Goal: Navigation & Orientation: Find specific page/section

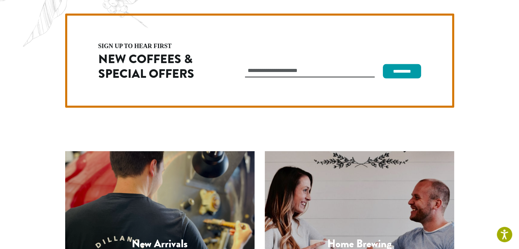
scroll to position [1928, 0]
drag, startPoint x: 100, startPoint y: 212, endPoint x: 60, endPoint y: 175, distance: 54.8
copy div "Dillanos Coffee Roasters 1620 45th Street E Sumner, WA 98390 (253) 826-1807"
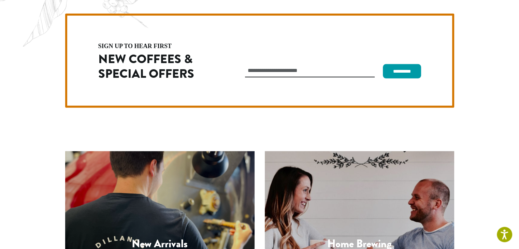
drag, startPoint x: 96, startPoint y: 208, endPoint x: 58, endPoint y: 171, distance: 53.1
copy div "Dillanos Coffee Roasters 1620 45th Street E Sumner, WA 98390 (253) 826-1807"
drag, startPoint x: 105, startPoint y: 209, endPoint x: 60, endPoint y: 170, distance: 59.5
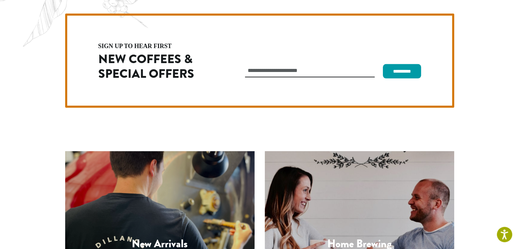
copy div "Dillanos Coffee Roasters 1620 45th Street E Sumner, WA 98390 (253) 826-1807"
drag, startPoint x: 400, startPoint y: 198, endPoint x: 457, endPoint y: 213, distance: 58.5
copy div "Lobby Hours: Weekdays 9 am to 5 pm"
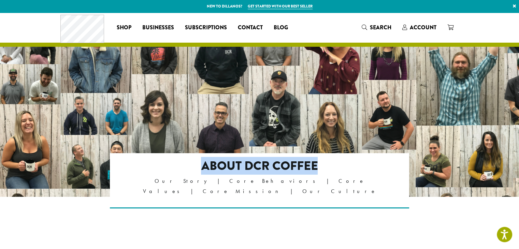
drag, startPoint x: 319, startPoint y: 168, endPoint x: 203, endPoint y: 164, distance: 115.5
click at [203, 164] on h2 "About DCR Coffee" at bounding box center [259, 166] width 241 height 15
copy h2 "About DCR Coffee"
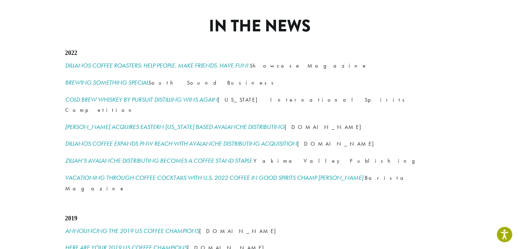
scroll to position [968, 0]
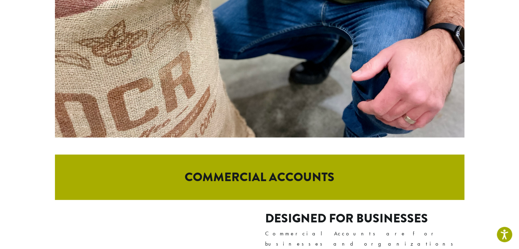
scroll to position [180, 0]
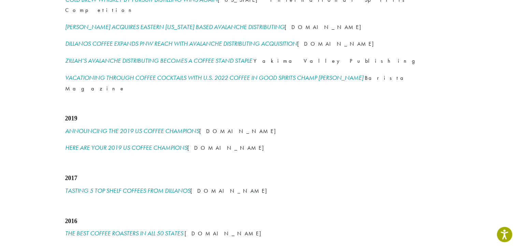
scroll to position [968, 0]
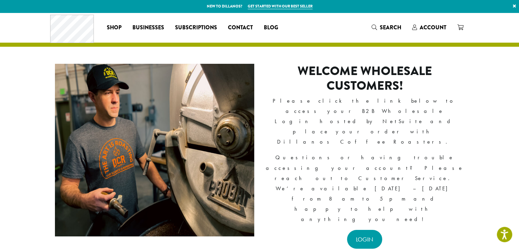
scroll to position [216, 0]
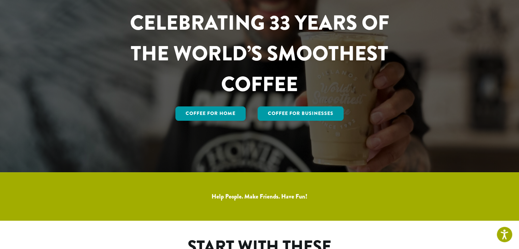
scroll to position [48, 0]
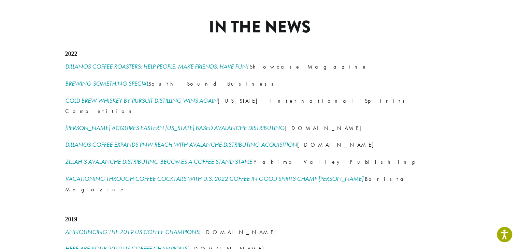
scroll to position [968, 0]
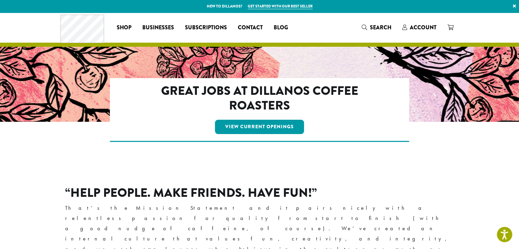
scroll to position [396, 0]
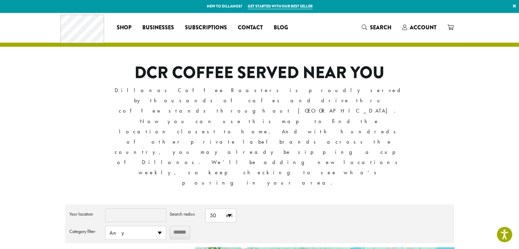
scroll to position [172, 0]
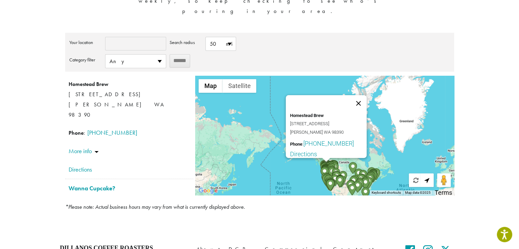
click at [362, 95] on button "Close" at bounding box center [359, 103] width 16 height 16
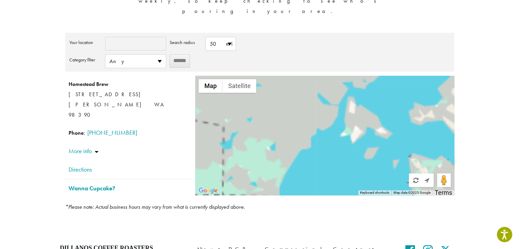
scroll to position [0, 0]
